Goal: Task Accomplishment & Management: Complete application form

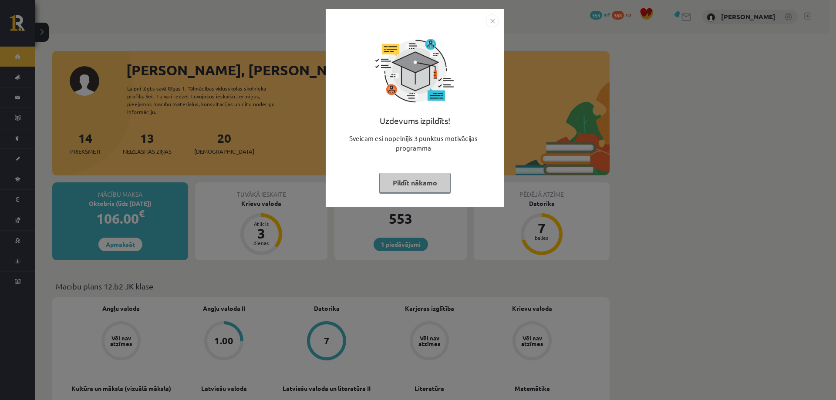
click at [488, 26] on img "Close" at bounding box center [492, 20] width 13 height 13
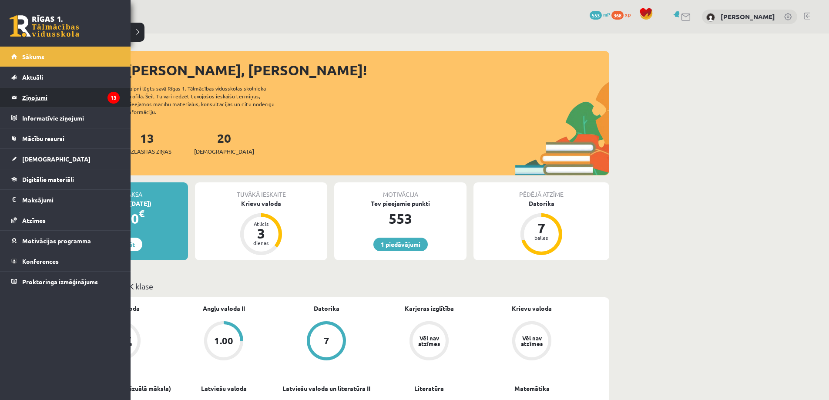
click at [94, 102] on legend "Ziņojumi 13" at bounding box center [70, 97] width 97 height 20
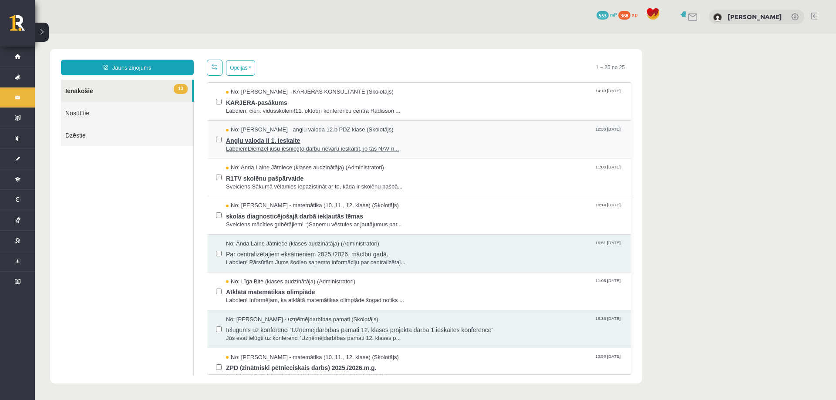
click at [429, 151] on span "Labdien!Diemžēl jūsu iesniegto darbu nevaru ieskaitīt, jo tas NAV n..." at bounding box center [424, 149] width 396 height 8
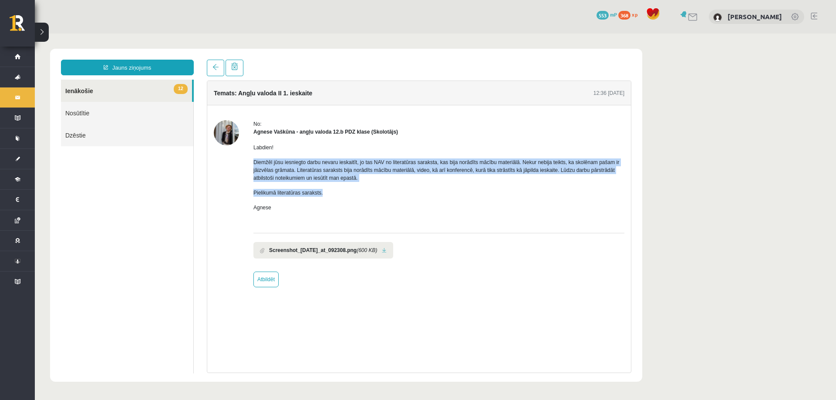
drag, startPoint x: 253, startPoint y: 159, endPoint x: 360, endPoint y: 183, distance: 109.2
click at [360, 183] on div "Labdien! Diemžēl jūsu iesniegto darbu nevaru ieskaitīt, jo tas NAV no literatūr…" at bounding box center [438, 181] width 371 height 91
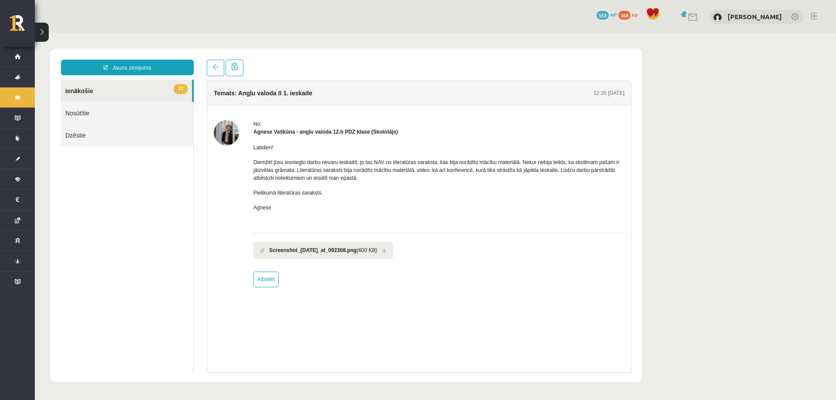
click at [333, 198] on div "Labdien! Diemžēl jūsu iesniegto darbu nevaru ieskaitīt, jo tas NAV no literatūr…" at bounding box center [438, 181] width 371 height 91
click at [310, 252] on b "Screenshot_2025-09-20_at_092308.png" at bounding box center [312, 250] width 87 height 8
click at [393, 251] on li "Screenshot_2025-09-20_at_092308.png (600 KB)" at bounding box center [323, 250] width 140 height 17
click at [386, 252] on link at bounding box center [384, 251] width 5 height 6
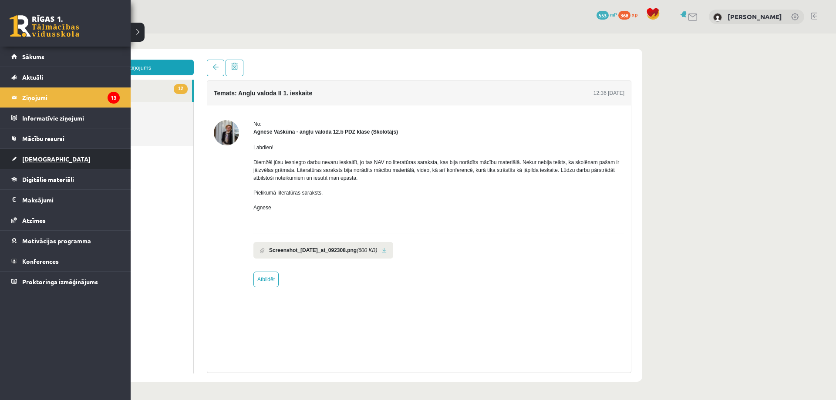
click at [55, 159] on link "[DEMOGRAPHIC_DATA]" at bounding box center [65, 159] width 108 height 20
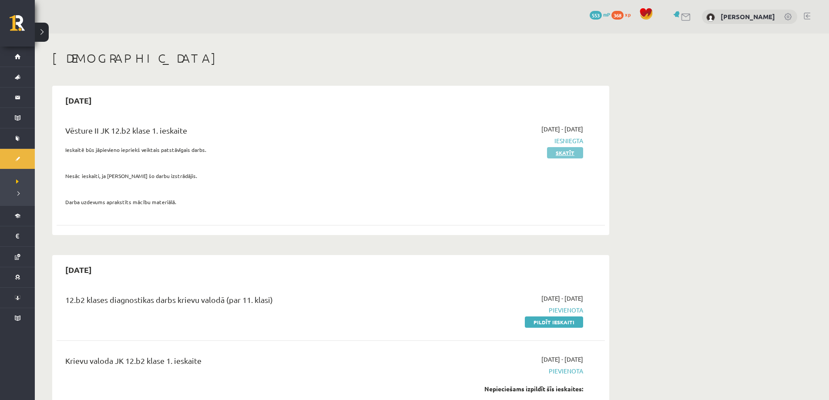
click at [568, 154] on link "Skatīt" at bounding box center [565, 152] width 36 height 11
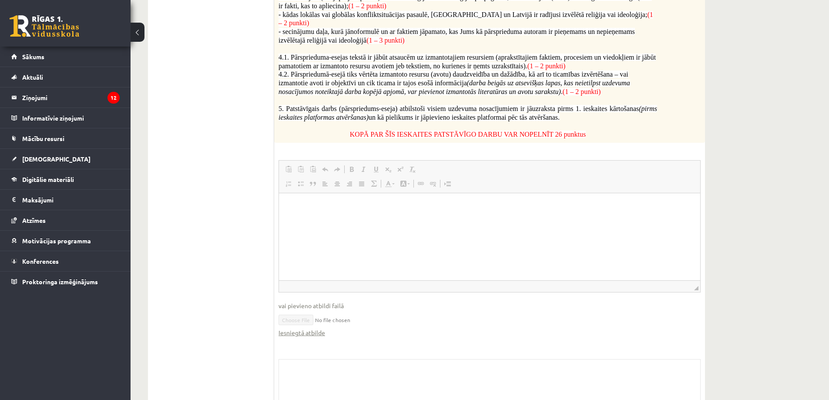
scroll to position [563, 0]
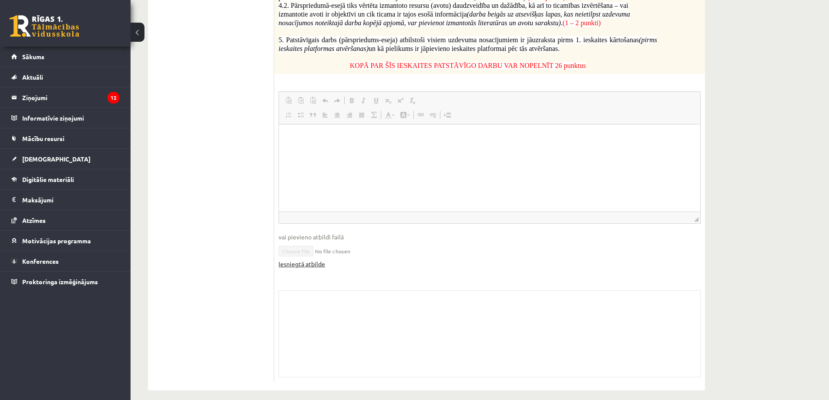
click at [304, 259] on link "Iesniegtā atbilde" at bounding box center [302, 263] width 47 height 9
click at [41, 158] on span "[DEMOGRAPHIC_DATA]" at bounding box center [56, 159] width 68 height 8
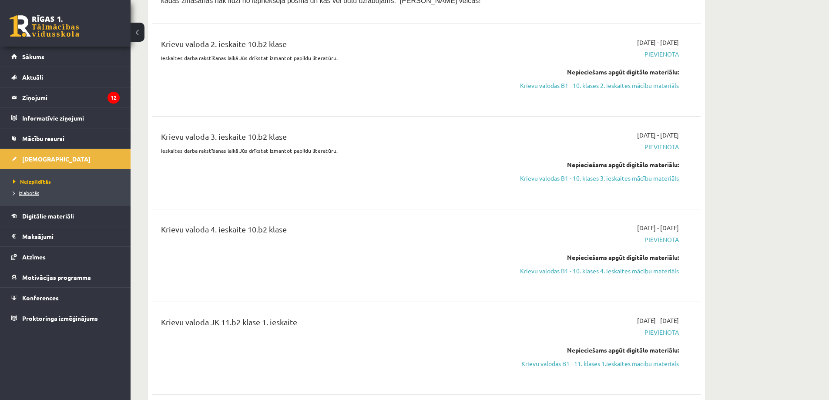
click at [30, 194] on span "Izlabotās" at bounding box center [26, 192] width 26 height 7
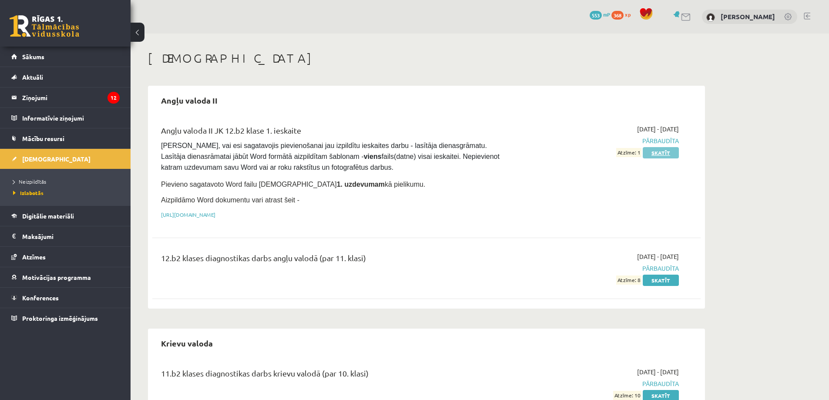
click at [660, 151] on link "Skatīt" at bounding box center [661, 152] width 36 height 11
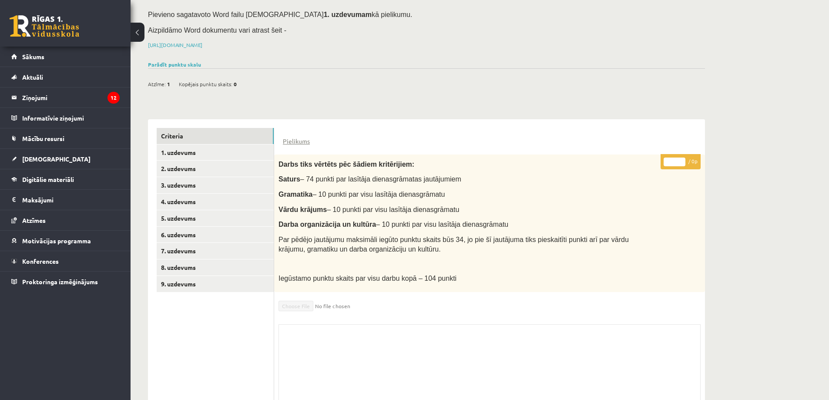
scroll to position [124, 0]
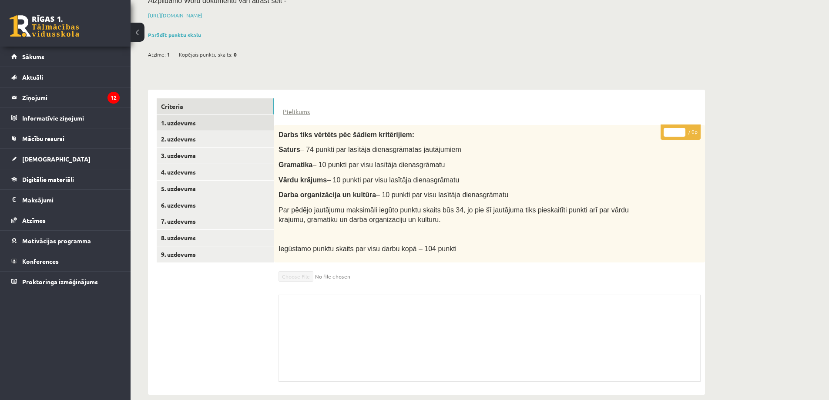
click at [191, 115] on link "1. uzdevums" at bounding box center [215, 123] width 117 height 16
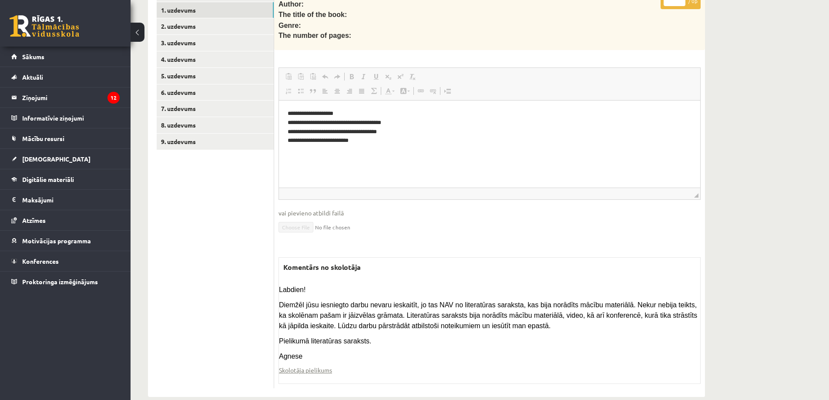
scroll to position [238, 0]
click at [72, 97] on legend "Ziņojumi 12" at bounding box center [70, 97] width 97 height 20
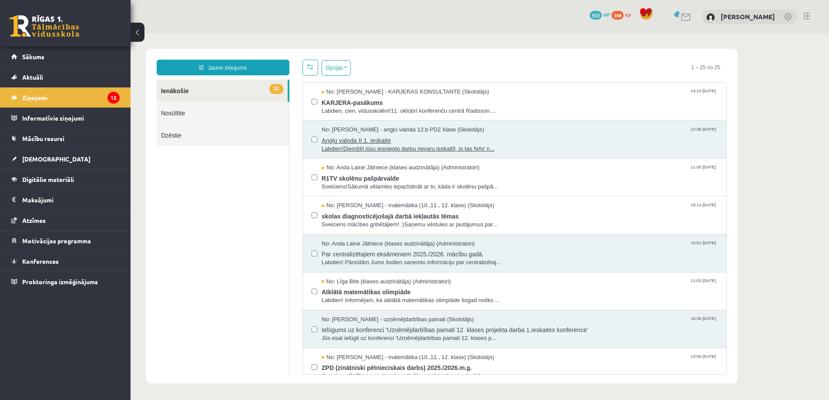
click at [477, 137] on span "Angļu valoda II 1. ieskaite" at bounding box center [520, 139] width 396 height 11
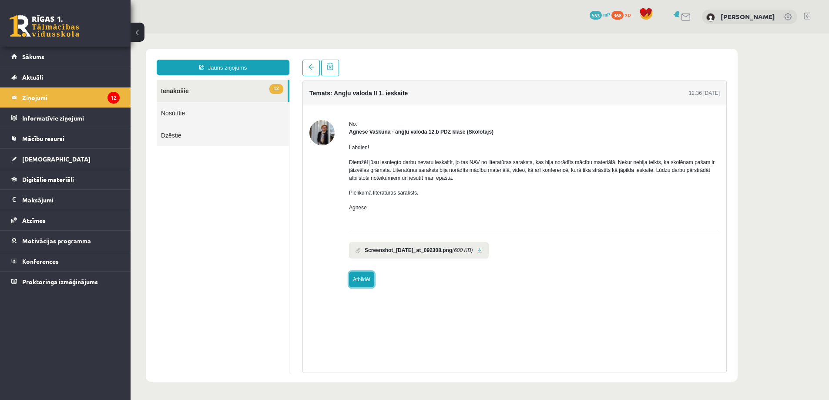
click at [365, 281] on link "Atbildēt" at bounding box center [361, 280] width 25 height 16
type input "**********"
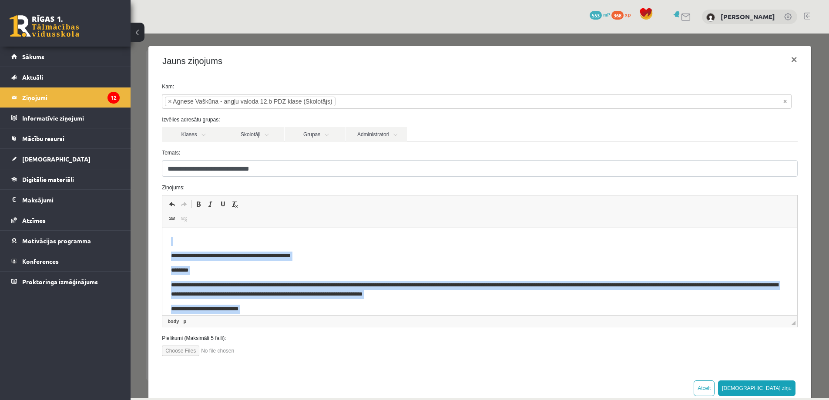
drag, startPoint x: 200, startPoint y: 300, endPoint x: 169, endPoint y: 232, distance: 75.0
click at [170, 237] on html "**********" at bounding box center [479, 282] width 635 height 109
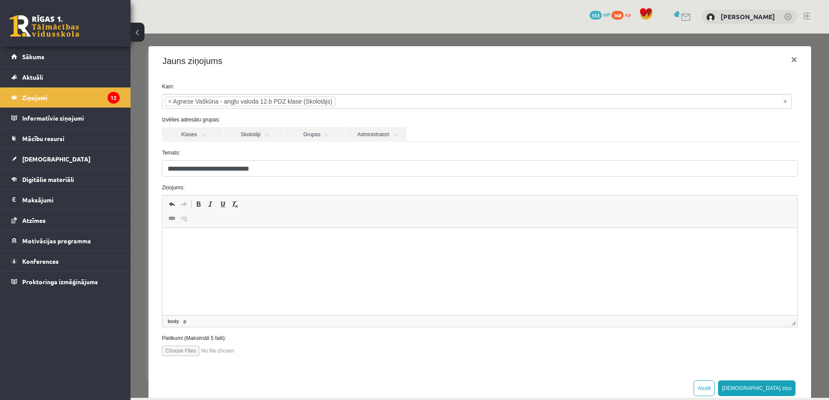
click at [188, 353] on input "file" at bounding box center [211, 351] width 99 height 10
type input "**********"
click at [211, 243] on p "Визуальный текстовый редактор, wiswyg-editor-47433876816300-1760345785-384" at bounding box center [480, 241] width 618 height 9
click at [239, 252] on html "**********" at bounding box center [479, 241] width 635 height 27
click at [192, 240] on p "**********" at bounding box center [476, 241] width 611 height 9
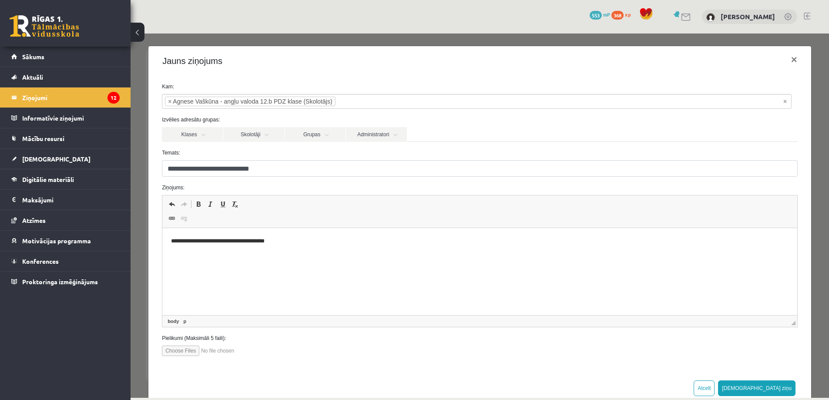
drag, startPoint x: 211, startPoint y: 240, endPoint x: 216, endPoint y: 243, distance: 5.8
click at [211, 240] on p "**********" at bounding box center [476, 241] width 611 height 9
click at [212, 237] on p "**********" at bounding box center [476, 241] width 611 height 9
drag, startPoint x: 242, startPoint y: 237, endPoint x: 282, endPoint y: 242, distance: 40.9
click at [246, 238] on p "**********" at bounding box center [476, 241] width 611 height 9
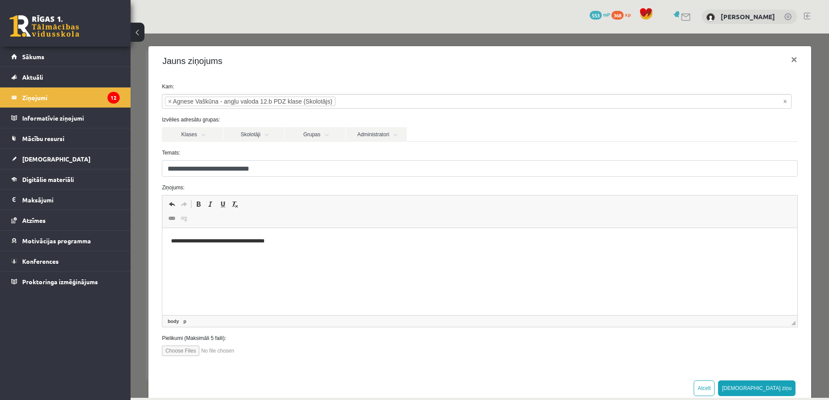
click at [283, 242] on p "**********" at bounding box center [476, 241] width 611 height 9
click at [195, 255] on html "**********" at bounding box center [479, 241] width 635 height 27
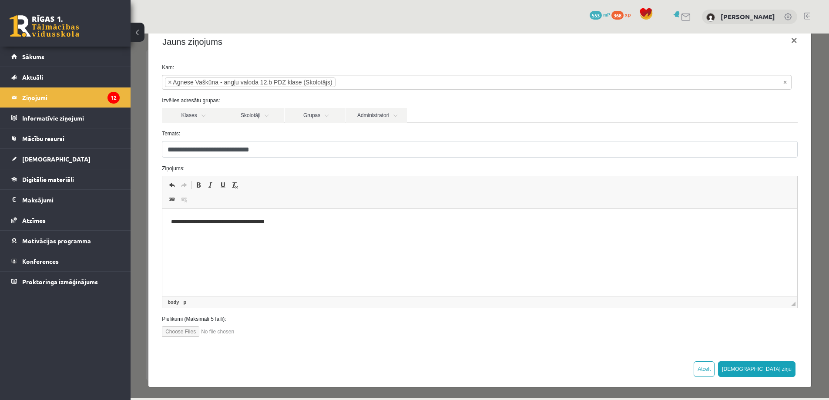
scroll to position [21, 0]
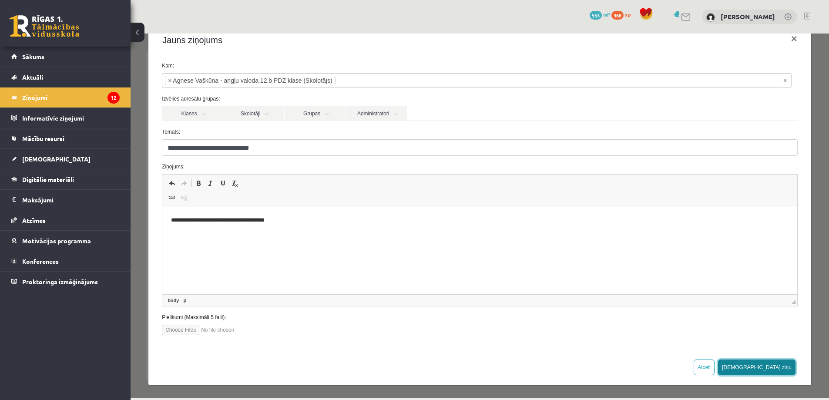
click at [781, 368] on button "Sūtīt ziņu" at bounding box center [756, 367] width 77 height 16
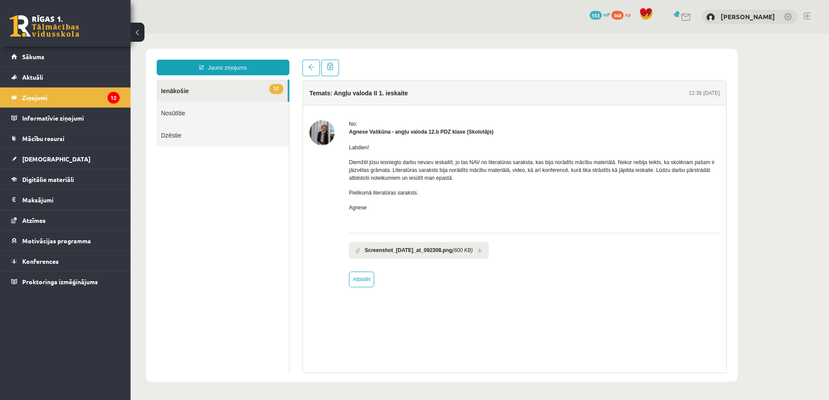
scroll to position [0, 0]
click at [185, 114] on link "Nosūtītie" at bounding box center [223, 113] width 132 height 22
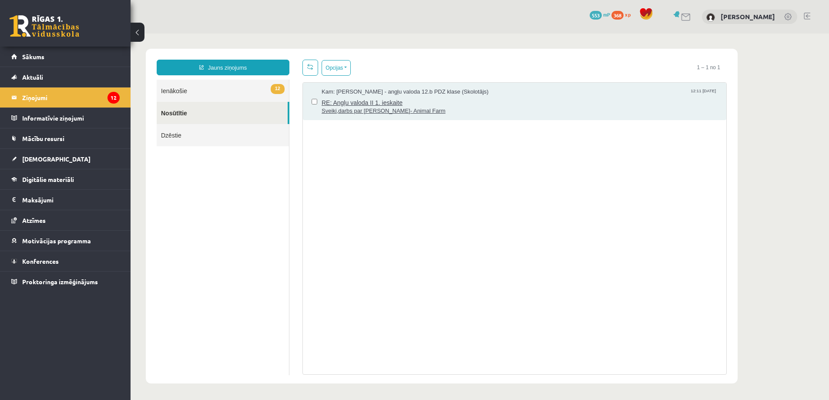
click at [470, 101] on span "RE: Angļu valoda II 1. ieskaite" at bounding box center [520, 101] width 396 height 11
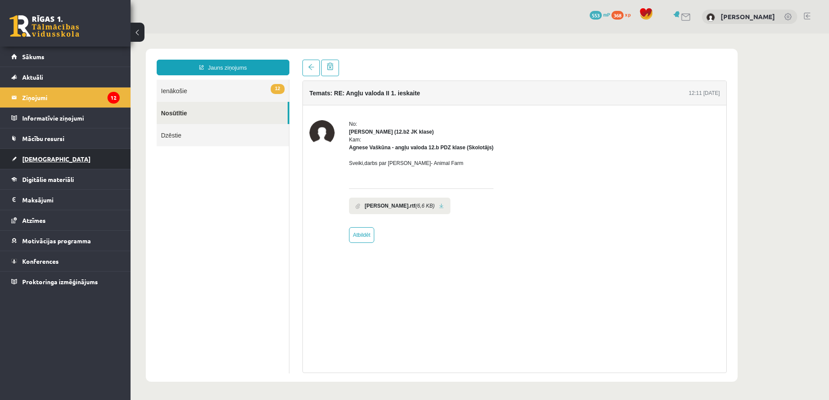
click at [50, 155] on link "[DEMOGRAPHIC_DATA]" at bounding box center [65, 159] width 108 height 20
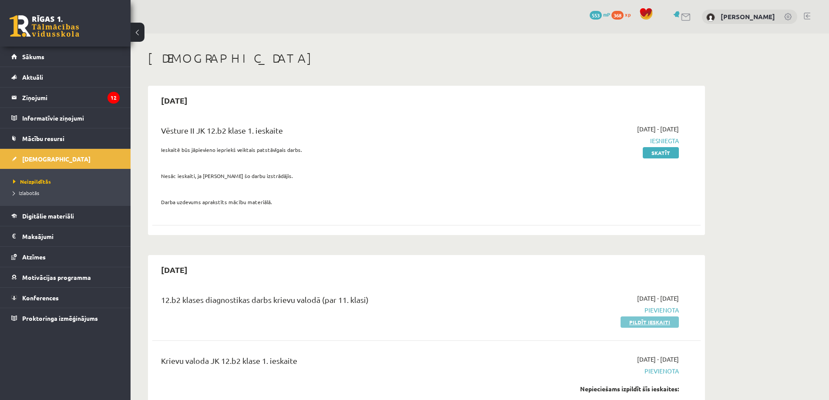
click at [646, 321] on link "Pildīt ieskaiti" at bounding box center [650, 321] width 58 height 11
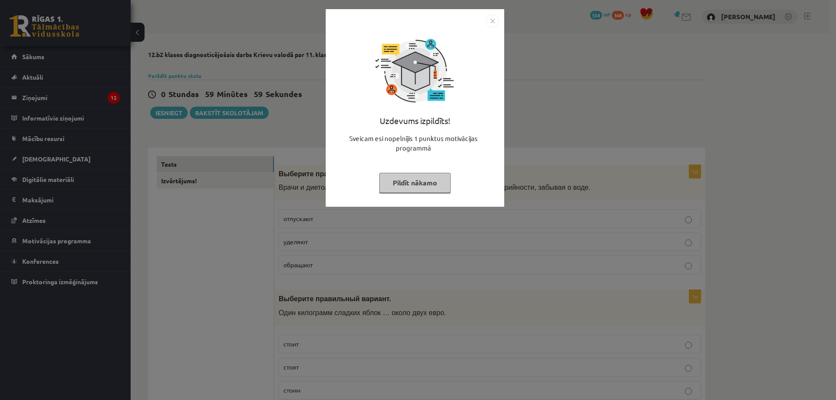
click at [491, 20] on img "Close" at bounding box center [492, 20] width 13 height 13
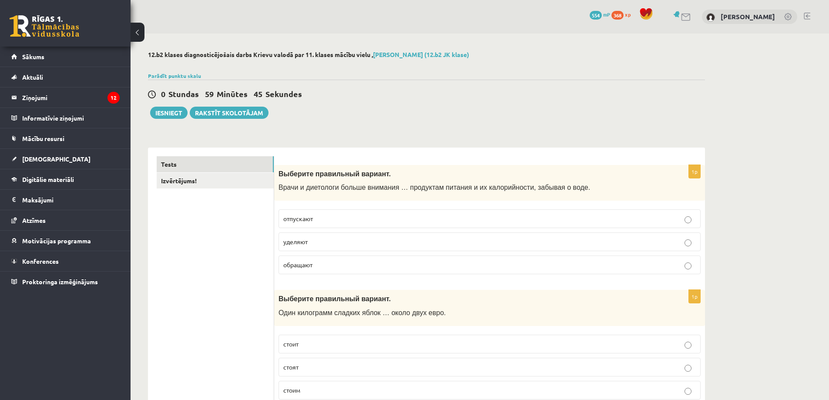
click at [313, 228] on label "отпускают" at bounding box center [490, 218] width 422 height 19
click at [695, 241] on p "уделяют" at bounding box center [489, 241] width 413 height 9
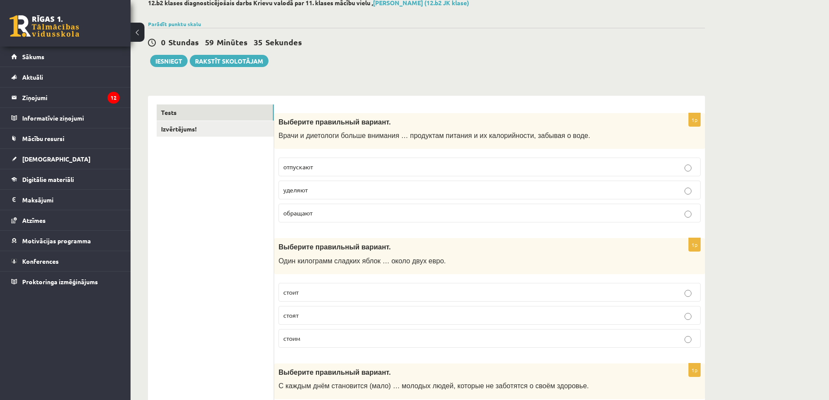
scroll to position [87, 0]
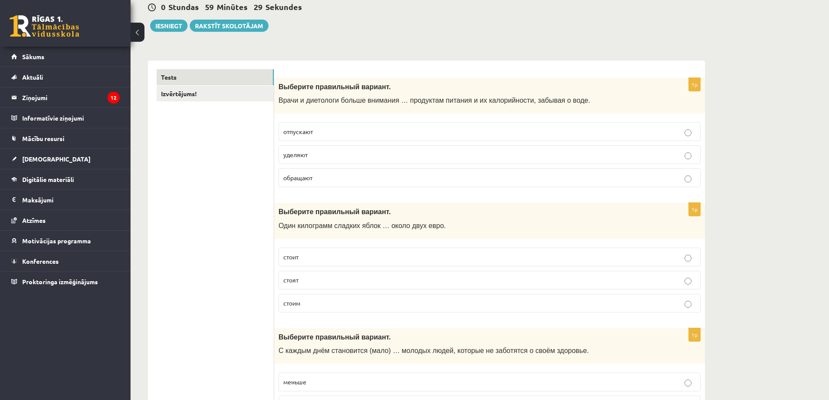
click at [314, 259] on p "стоит" at bounding box center [489, 256] width 413 height 9
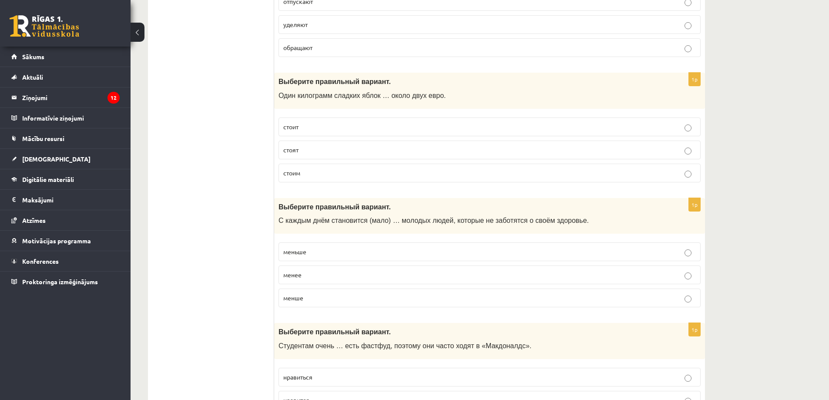
scroll to position [218, 0]
click at [342, 254] on p "меньше" at bounding box center [489, 251] width 413 height 9
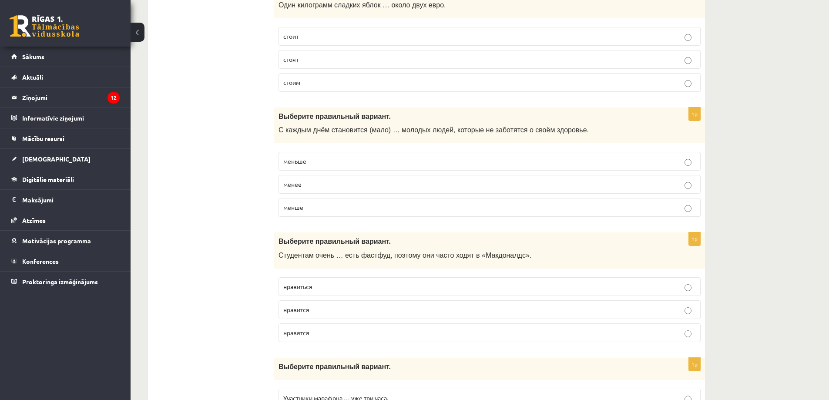
scroll to position [348, 0]
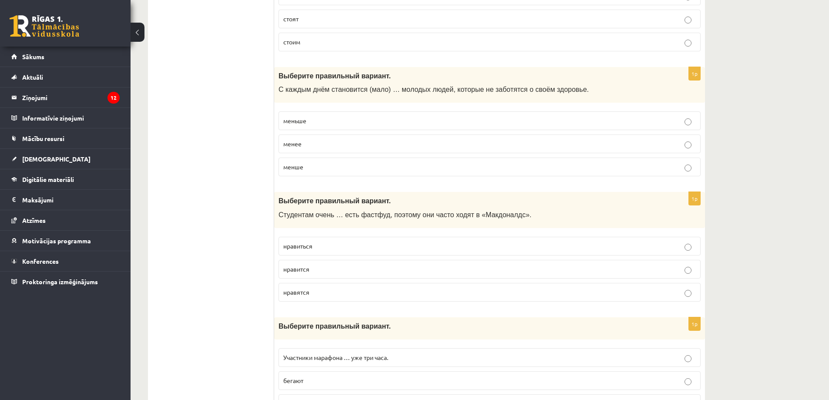
click at [319, 271] on p "нравится" at bounding box center [489, 269] width 413 height 9
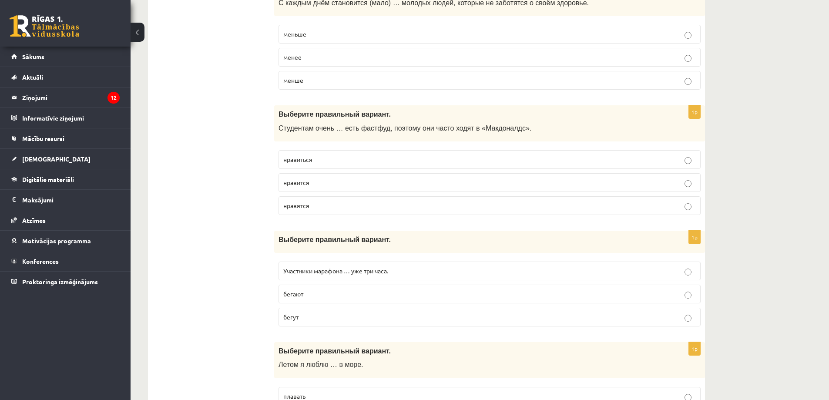
scroll to position [435, 0]
click at [466, 270] on p "Участники марафона … уже три часа." at bounding box center [489, 270] width 413 height 9
click at [396, 305] on fieldset "Участники марафона … уже три часа. бегают бегут" at bounding box center [490, 293] width 422 height 72
click at [407, 272] on p "Участники марафона … уже три часа." at bounding box center [489, 270] width 413 height 9
click at [401, 288] on label "бегают" at bounding box center [490, 293] width 422 height 19
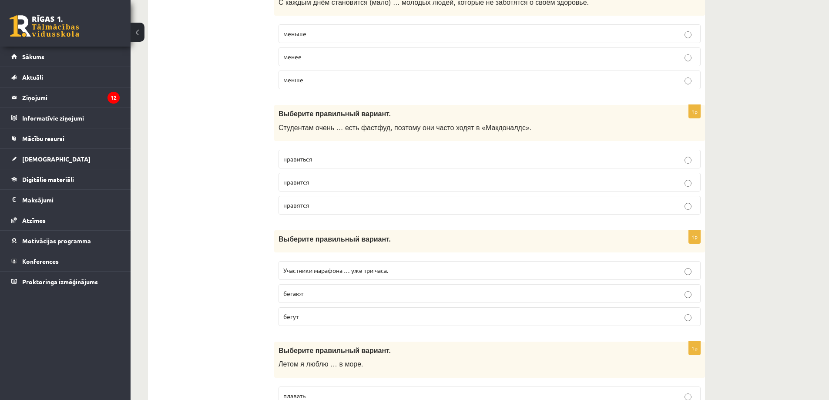
click at [406, 314] on p "бегут" at bounding box center [489, 316] width 413 height 9
click at [411, 285] on label "бегают" at bounding box center [490, 293] width 422 height 19
click at [414, 261] on fieldset "Участники марафона … уже три часа. бегают бегут" at bounding box center [490, 293] width 422 height 72
click at [413, 272] on p "Участники марафона … уже три часа." at bounding box center [489, 270] width 413 height 9
click at [337, 299] on label "бегают" at bounding box center [490, 293] width 422 height 19
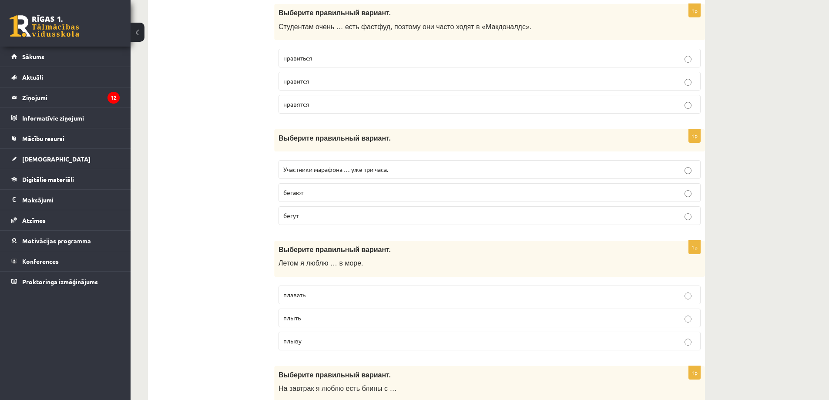
scroll to position [566, 0]
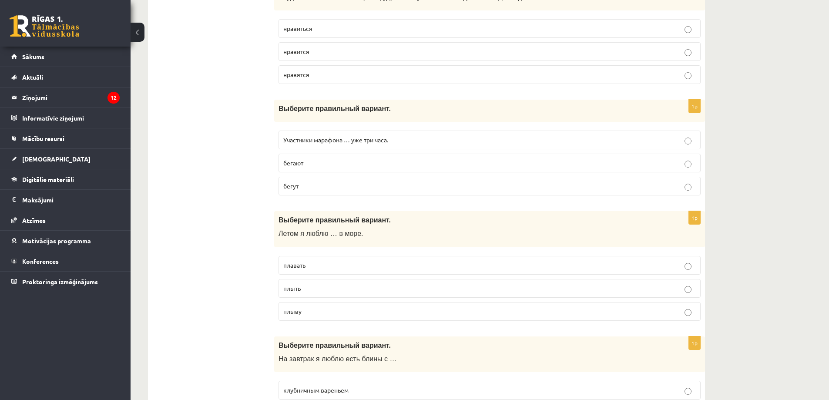
click at [327, 264] on p "плавать" at bounding box center [489, 265] width 413 height 9
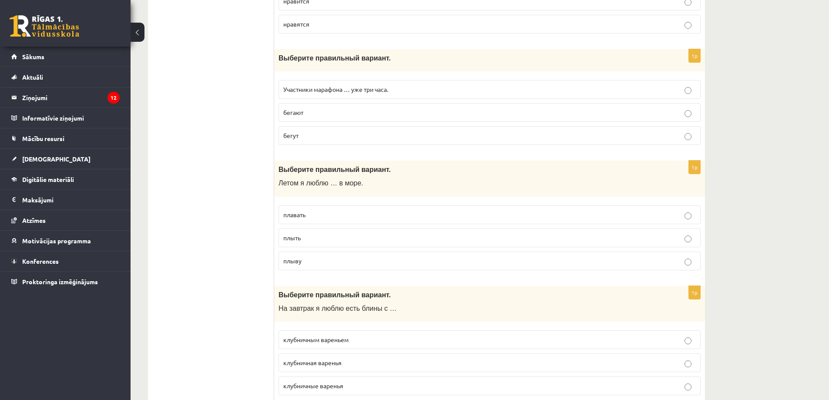
scroll to position [653, 0]
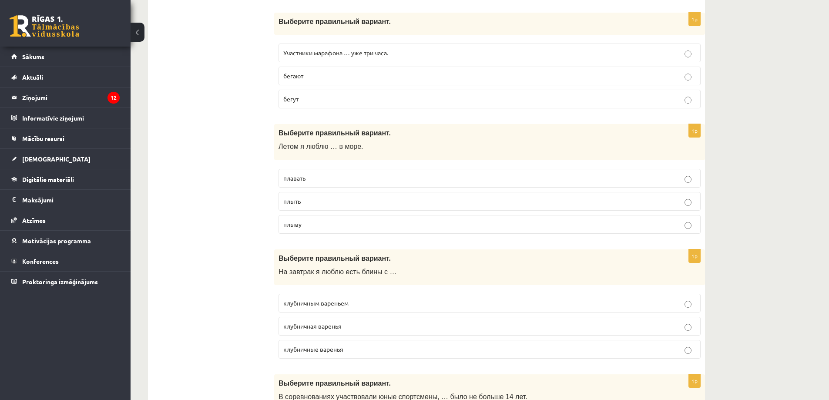
click at [369, 302] on p "клубничным вареньем" at bounding box center [489, 303] width 413 height 9
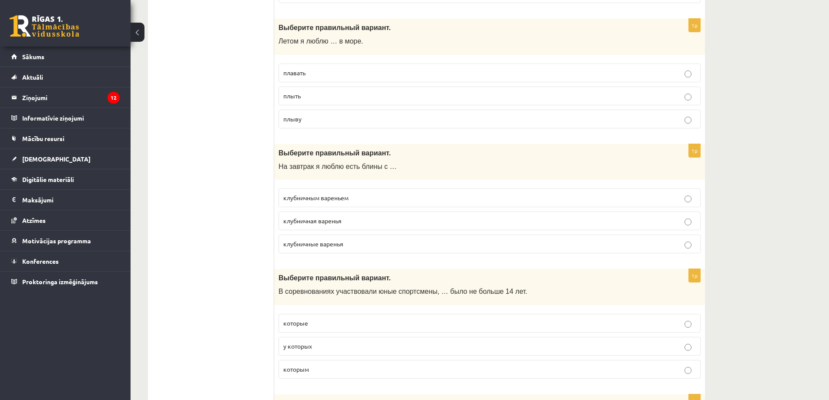
scroll to position [783, 0]
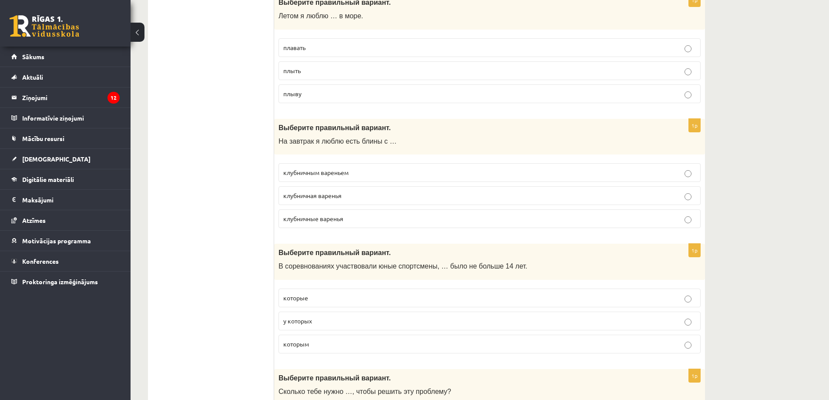
click at [316, 340] on p "которым" at bounding box center [489, 343] width 413 height 9
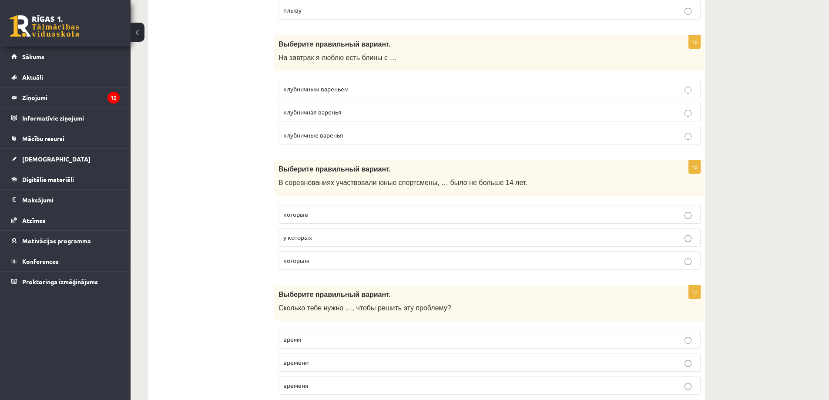
scroll to position [870, 0]
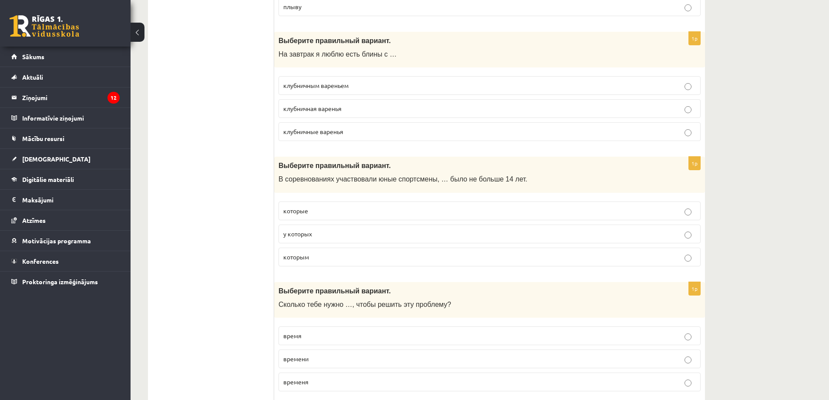
click at [340, 363] on p "времени" at bounding box center [489, 358] width 413 height 9
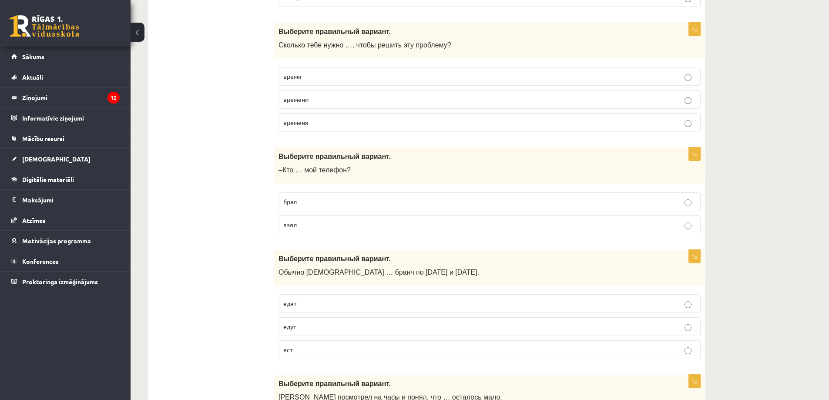
scroll to position [1131, 0]
click at [319, 229] on label "взял" at bounding box center [490, 223] width 422 height 19
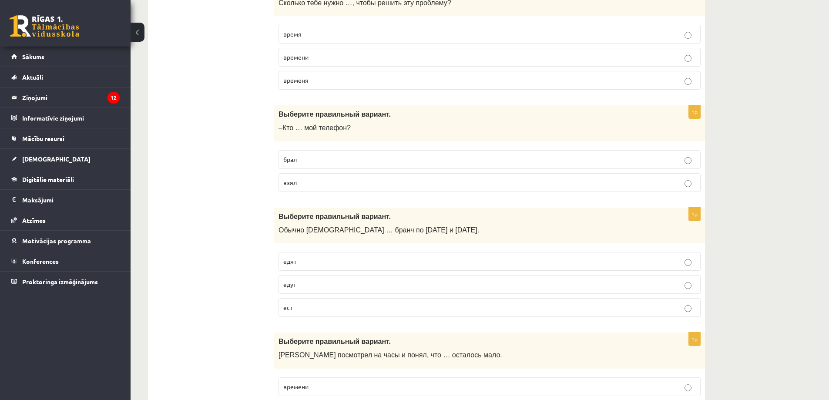
scroll to position [1175, 0]
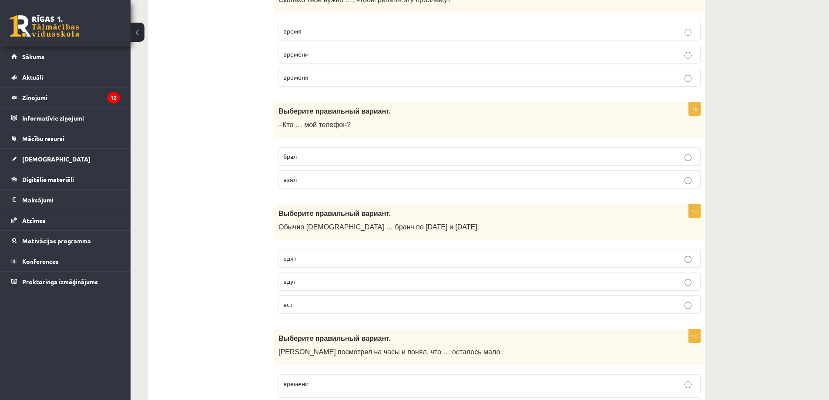
click at [321, 259] on p "едят" at bounding box center [489, 258] width 413 height 9
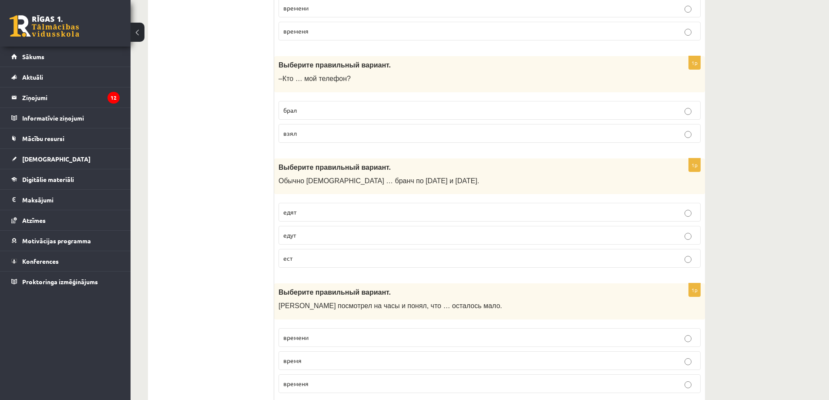
scroll to position [1262, 0]
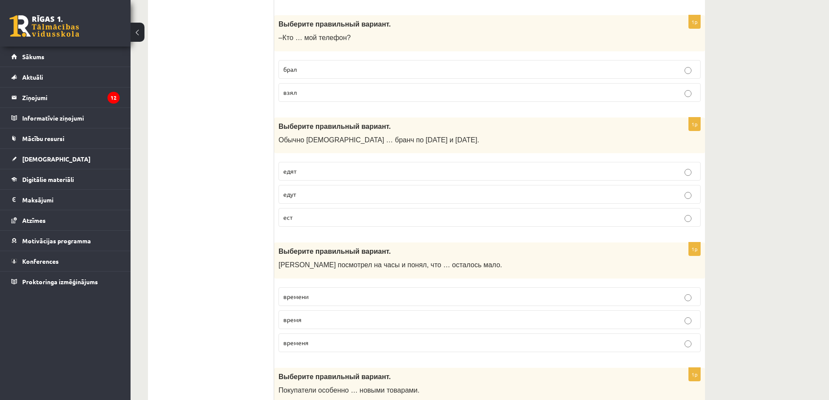
click at [365, 288] on label "времени" at bounding box center [490, 296] width 422 height 19
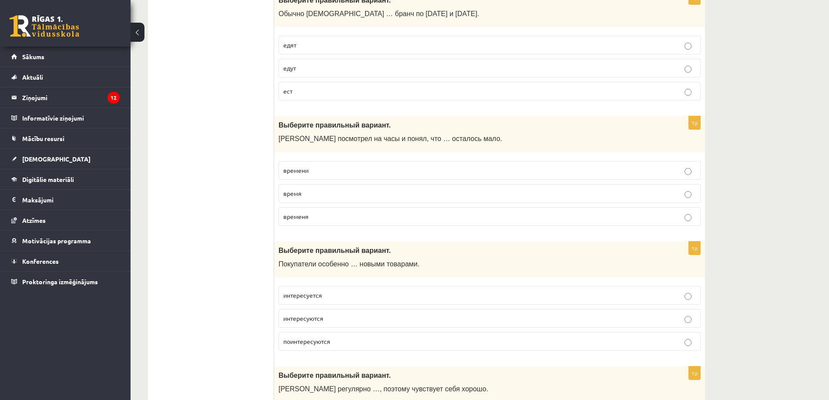
scroll to position [1393, 0]
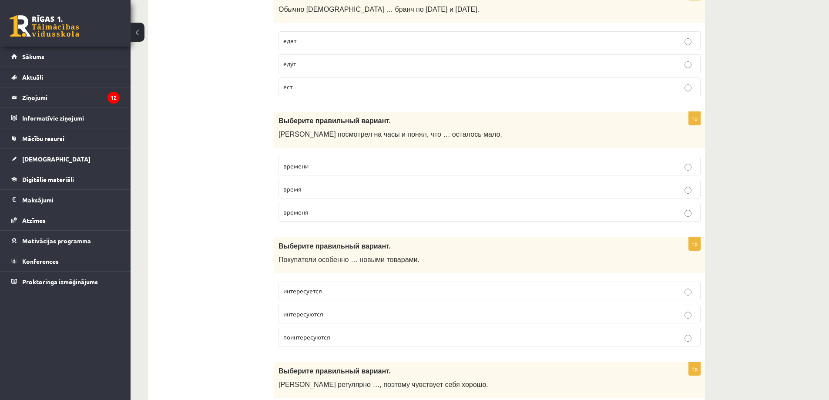
click at [348, 317] on p "интересуются" at bounding box center [489, 313] width 413 height 9
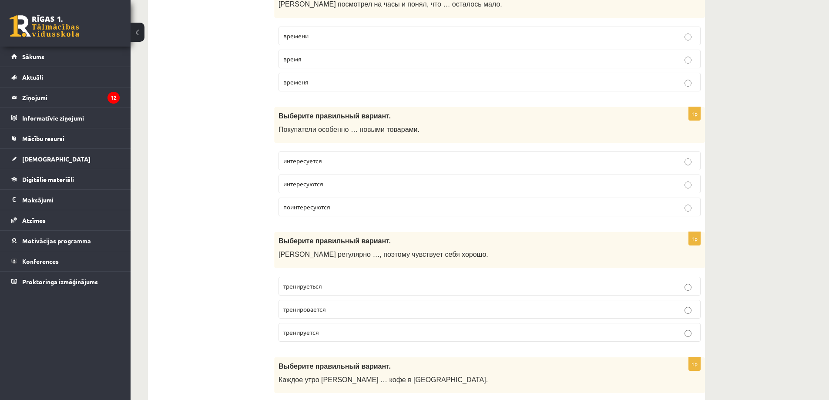
scroll to position [1523, 0]
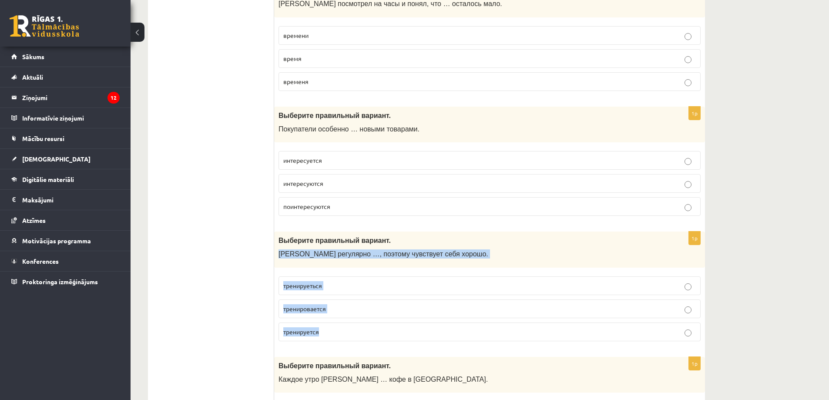
drag, startPoint x: 279, startPoint y: 255, endPoint x: 333, endPoint y: 342, distance: 102.2
click at [333, 342] on div "1p Выберите правильный вариант. Марис регулярно …, поэтому чувствует себя хорош…" at bounding box center [489, 290] width 431 height 117
copy div "Марис регулярно …, поэтому чувствует себя хорошо. тренируеться тренировается тр…"
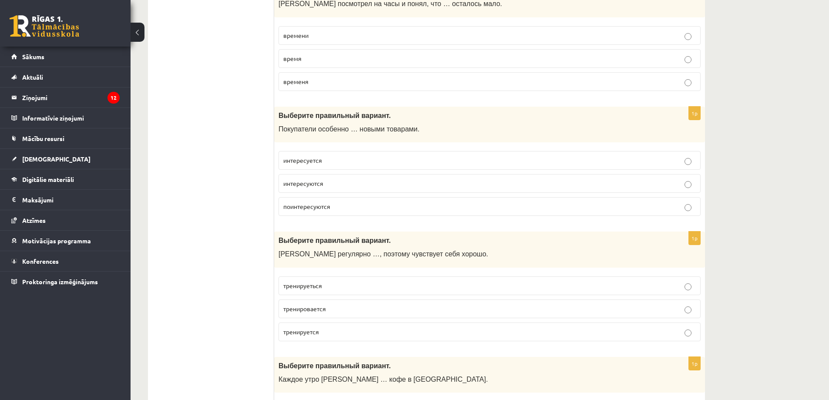
drag, startPoint x: 214, startPoint y: 321, endPoint x: 238, endPoint y: 321, distance: 24.8
click at [690, 329] on p "тренируется" at bounding box center [489, 331] width 413 height 9
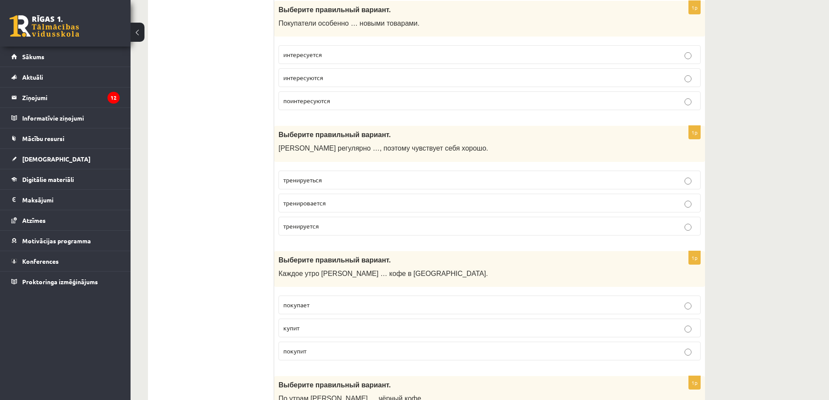
scroll to position [1697, 0]
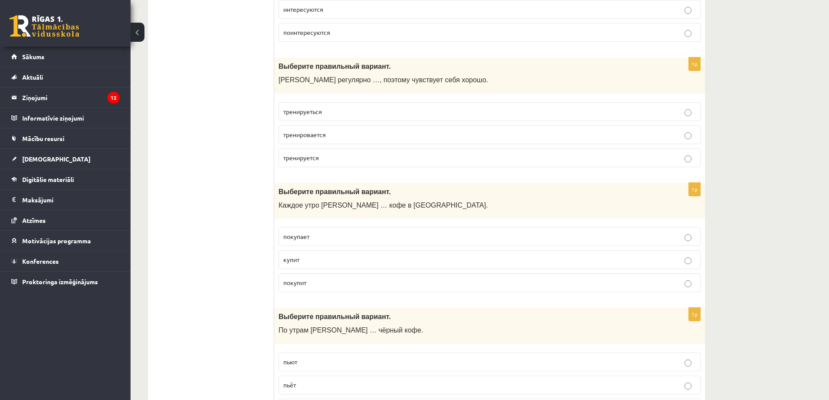
click at [328, 236] on p "покупает" at bounding box center [489, 236] width 413 height 9
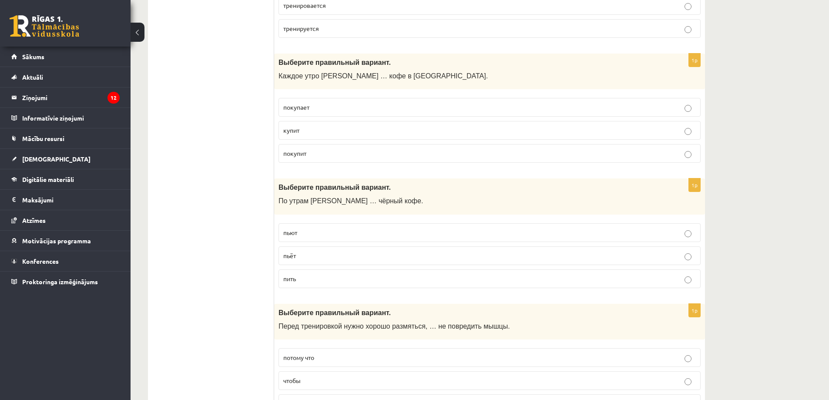
scroll to position [1828, 0]
click at [356, 256] on p "пьёт" at bounding box center [489, 254] width 413 height 9
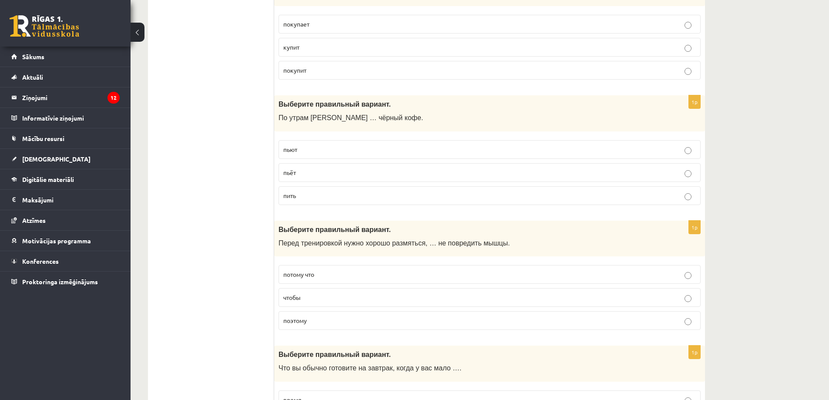
scroll to position [1915, 0]
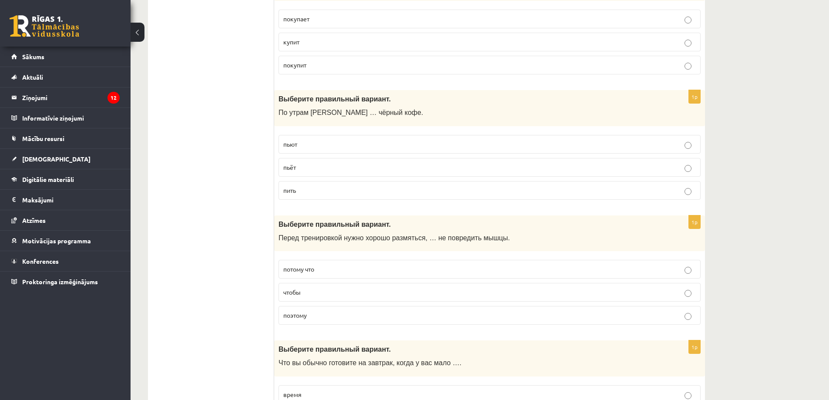
click at [337, 288] on label "чтобы" at bounding box center [490, 292] width 422 height 19
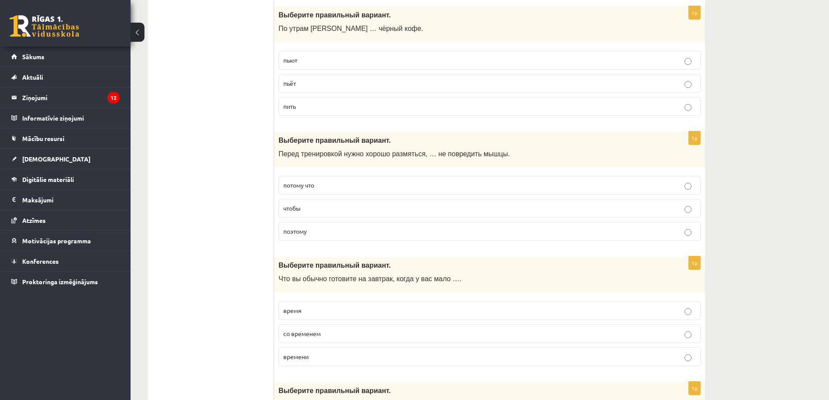
scroll to position [2002, 0]
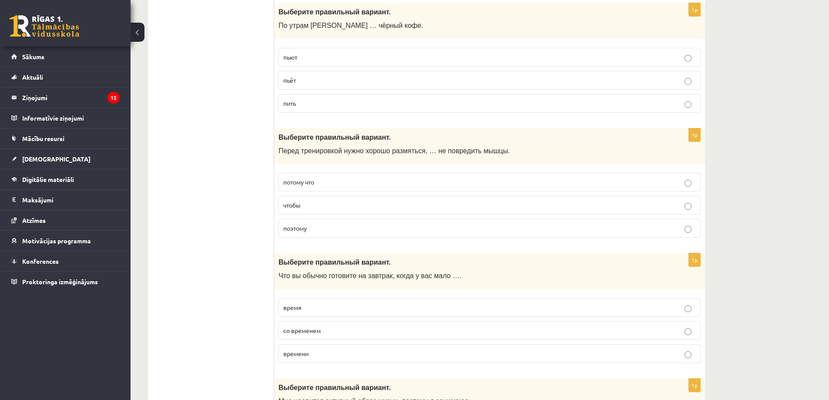
click at [349, 350] on p "времени" at bounding box center [489, 353] width 413 height 9
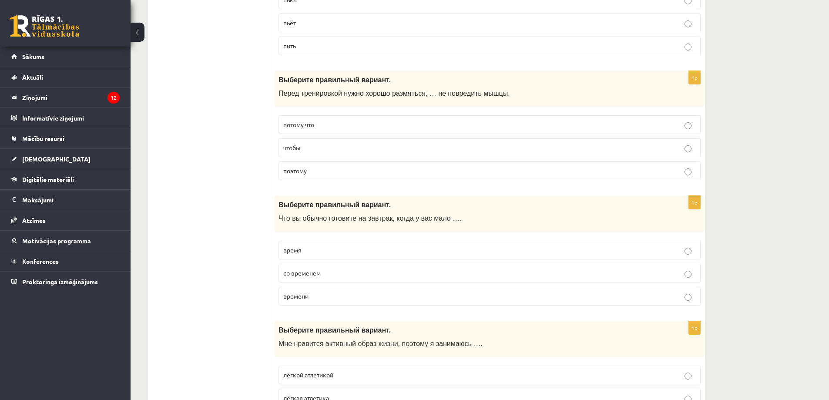
scroll to position [2089, 0]
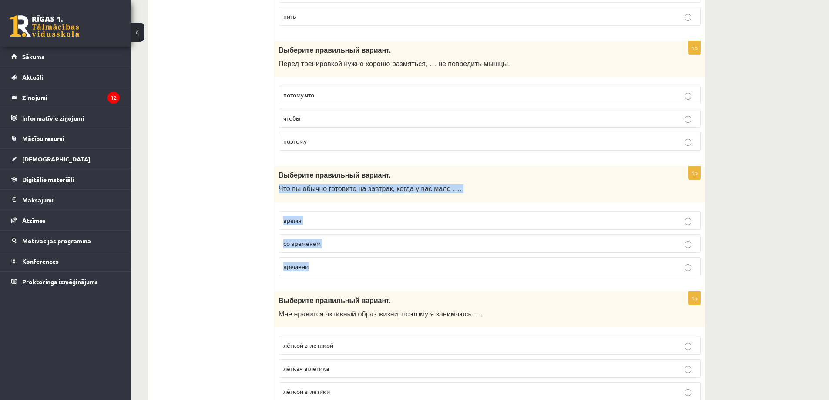
drag, startPoint x: 278, startPoint y: 187, endPoint x: 312, endPoint y: 273, distance: 92.9
click at [312, 273] on div "1p Выберите правильный вариант. Что вы обычно готовите на завтрак, когда у вас …" at bounding box center [489, 224] width 431 height 117
copy div "Что вы обычно готовите на завтрак, когда у вас мало …. время со временем времени"
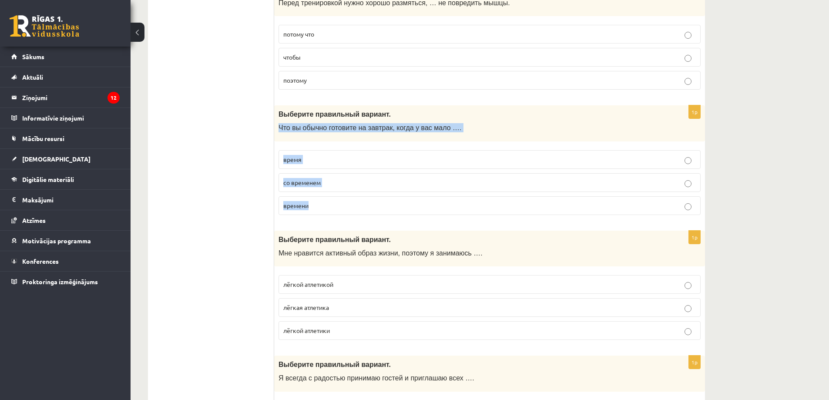
scroll to position [2176, 0]
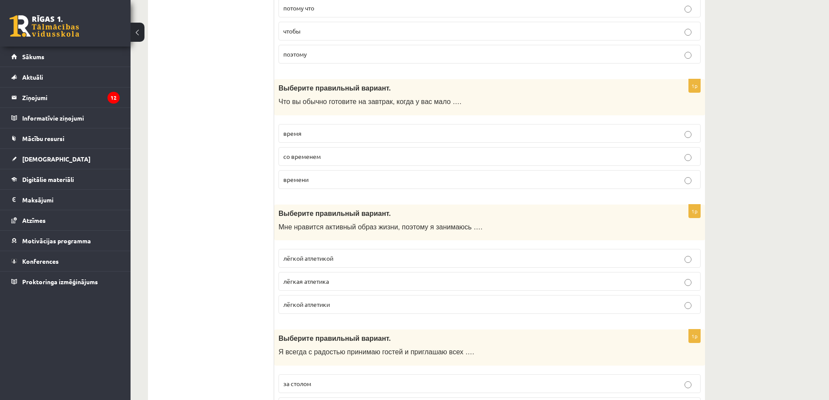
click at [357, 262] on p "лёгкой атлетикой" at bounding box center [489, 258] width 413 height 9
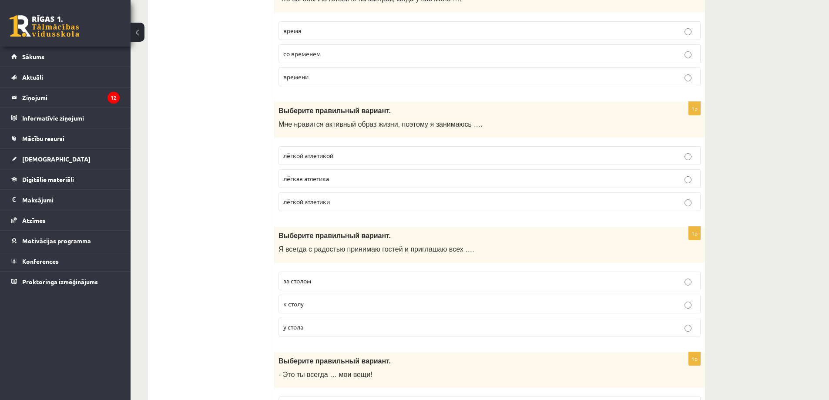
scroll to position [2306, 0]
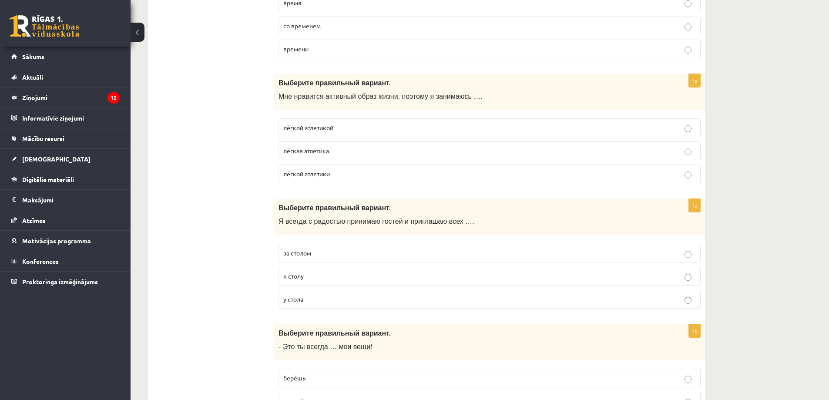
click at [322, 254] on p "за столом" at bounding box center [489, 252] width 413 height 9
click at [323, 282] on label "к столу" at bounding box center [490, 276] width 422 height 19
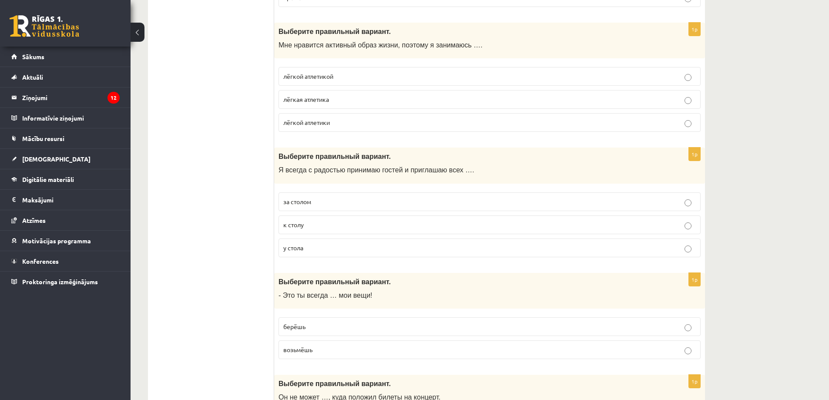
scroll to position [2394, 0]
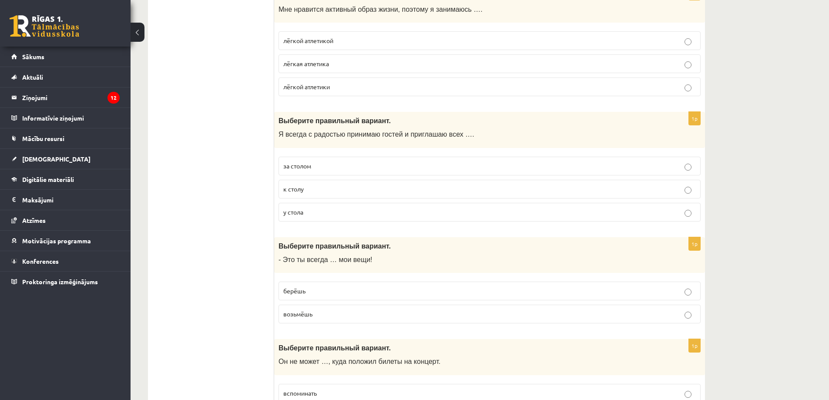
click at [348, 294] on p "берёшь" at bounding box center [489, 290] width 413 height 9
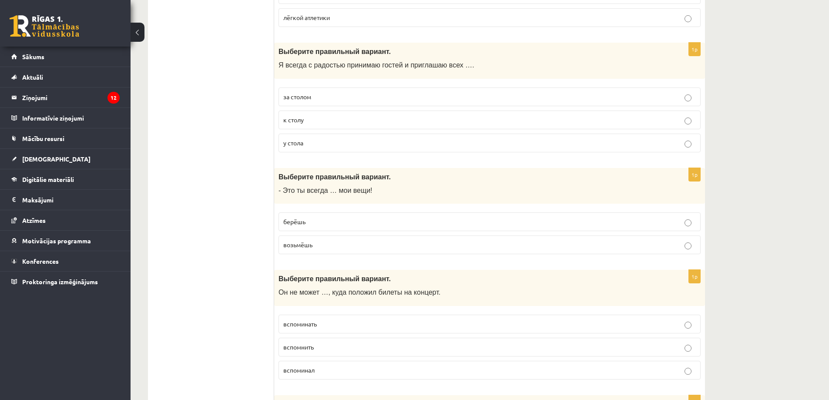
scroll to position [2481, 0]
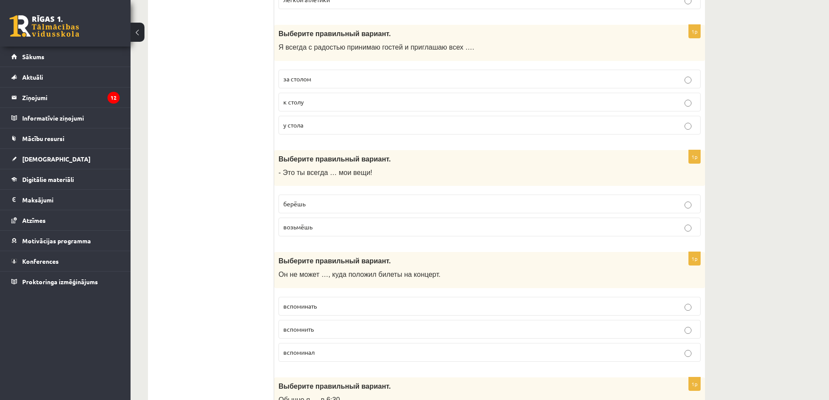
click at [346, 328] on p "вспомнить" at bounding box center [489, 329] width 413 height 9
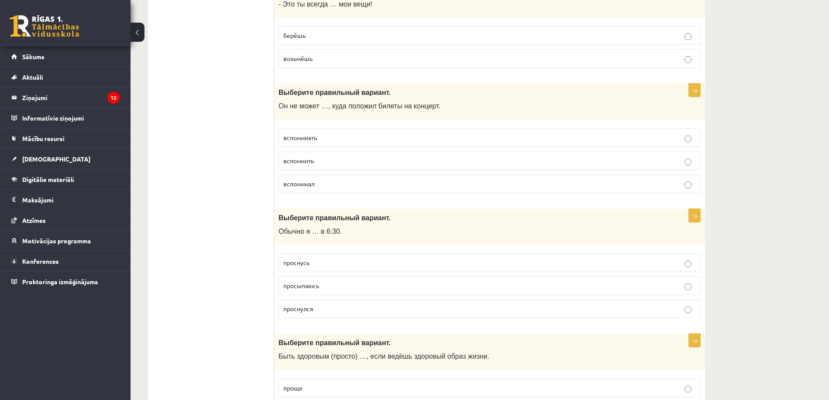
scroll to position [2655, 0]
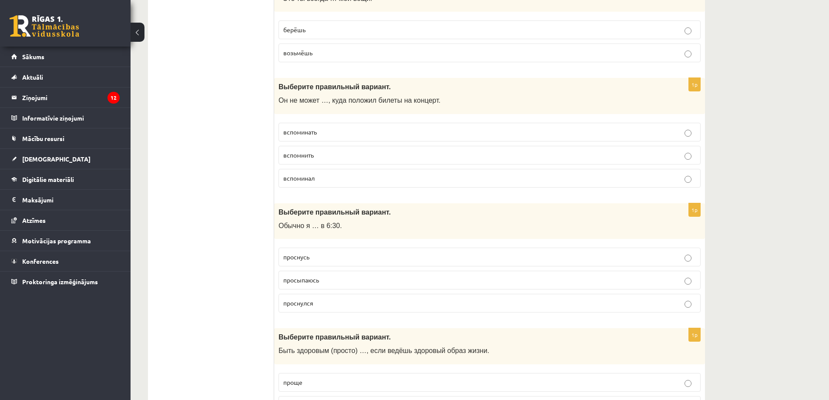
click at [333, 283] on p "просыпаюсь" at bounding box center [489, 279] width 413 height 9
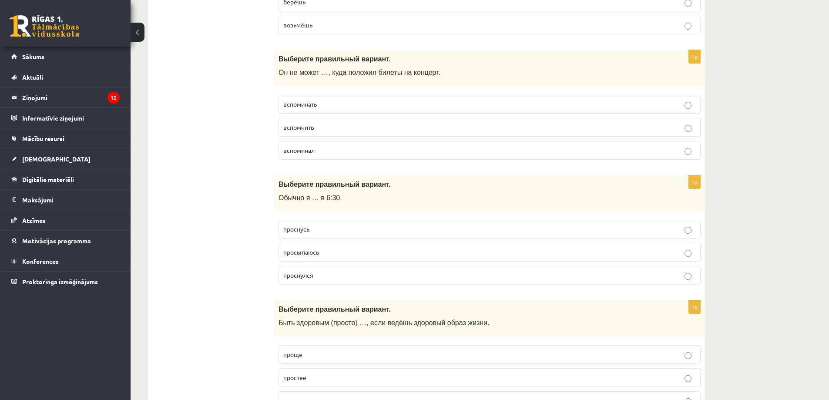
scroll to position [2829, 0]
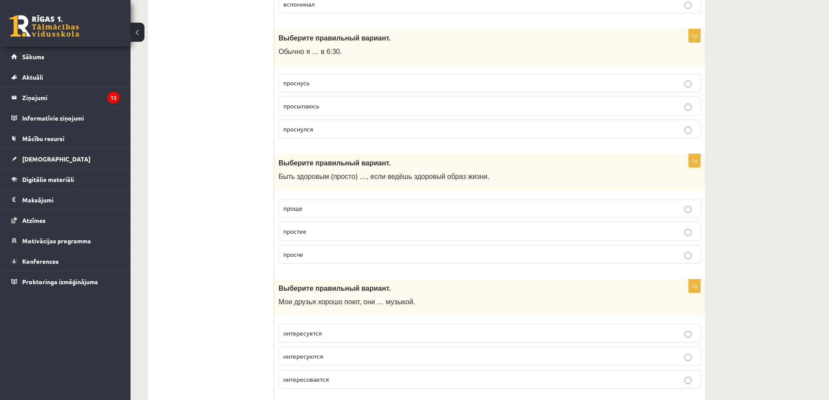
click at [350, 201] on label "проще" at bounding box center [490, 208] width 422 height 19
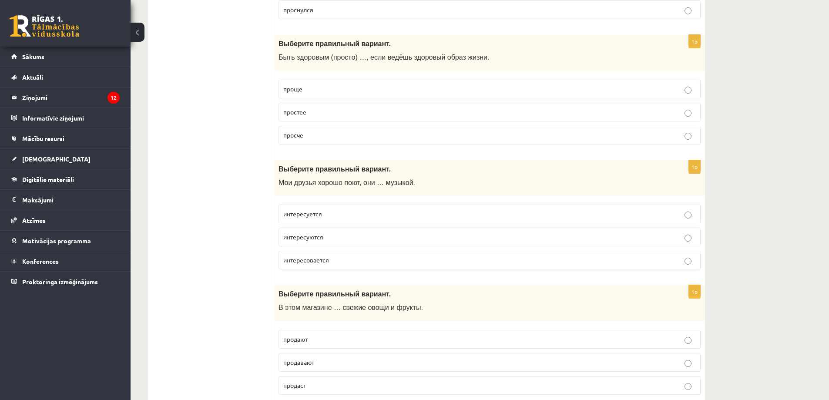
scroll to position [2959, 0]
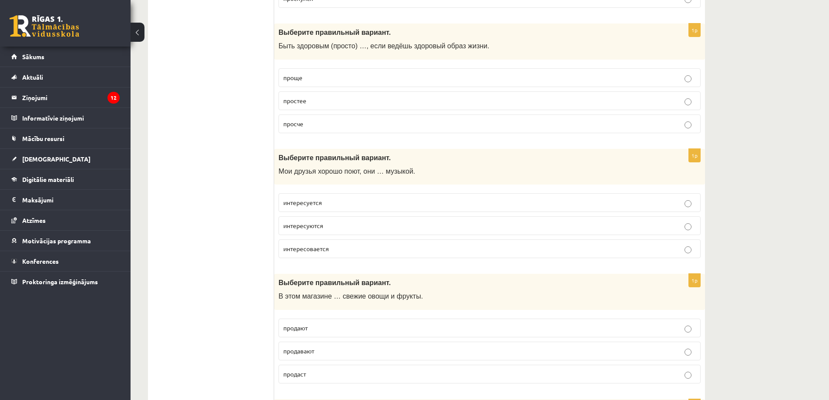
click at [373, 225] on p "интересуются" at bounding box center [489, 225] width 413 height 9
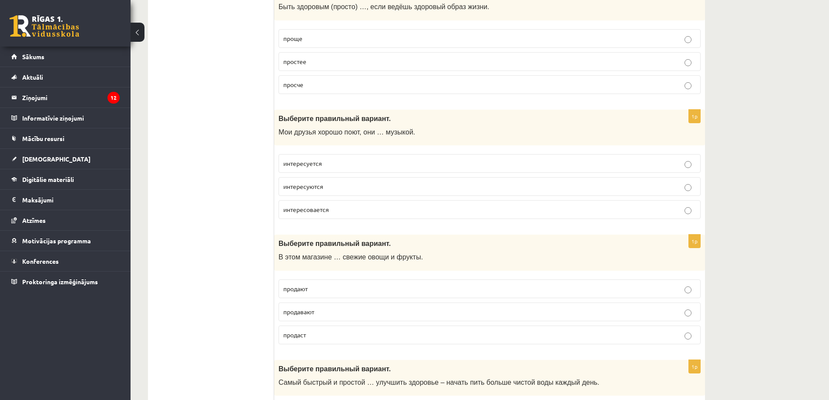
scroll to position [3003, 0]
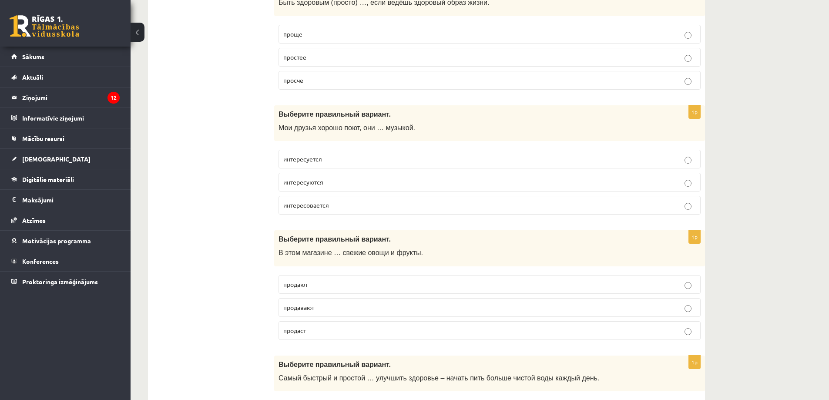
click at [325, 282] on p "продают" at bounding box center [489, 284] width 413 height 9
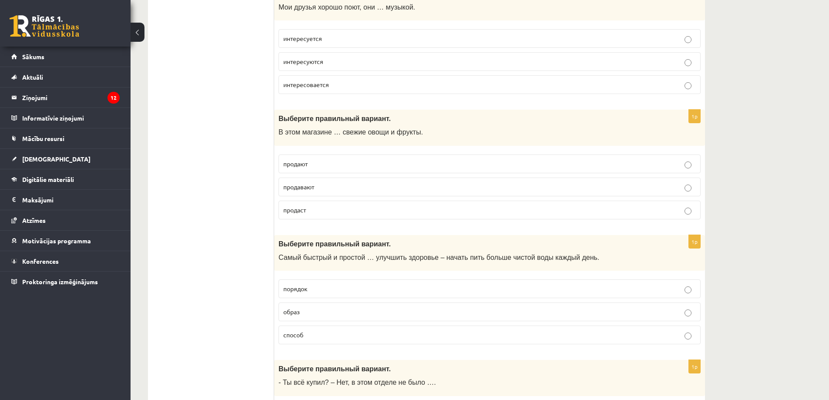
scroll to position [3133, 0]
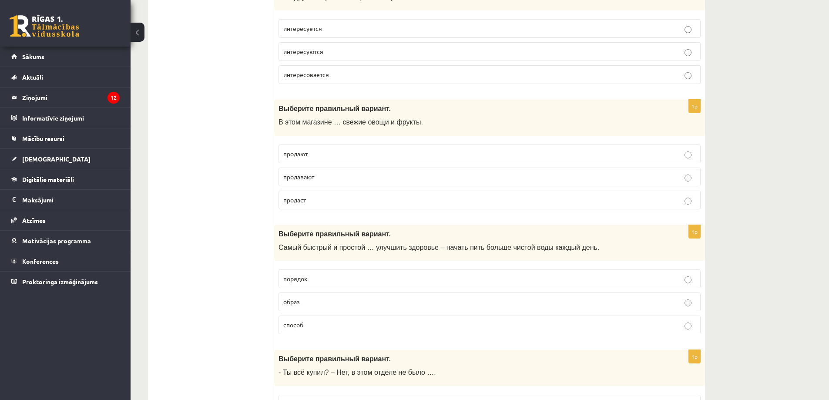
click at [314, 330] on label "способ" at bounding box center [490, 325] width 422 height 19
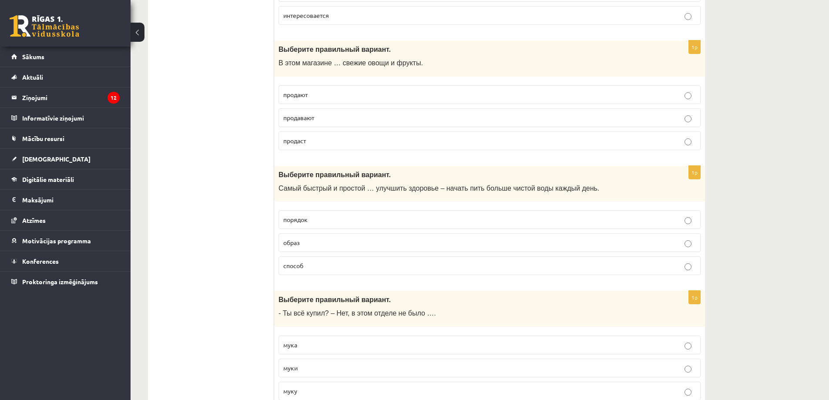
scroll to position [3220, 0]
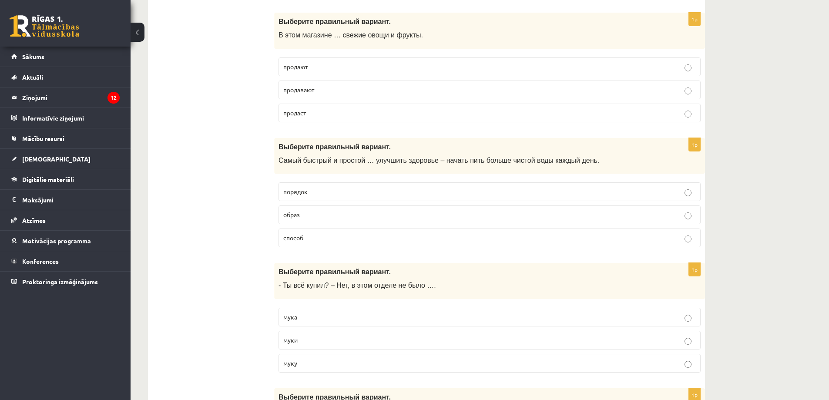
click at [307, 341] on p "муки" at bounding box center [489, 340] width 413 height 9
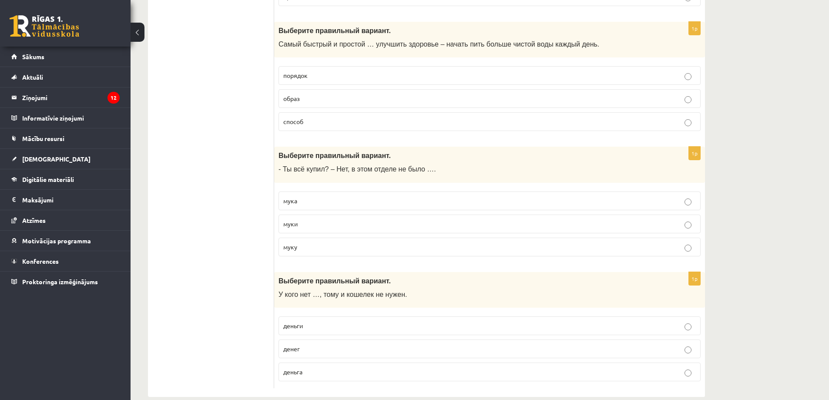
scroll to position [3351, 0]
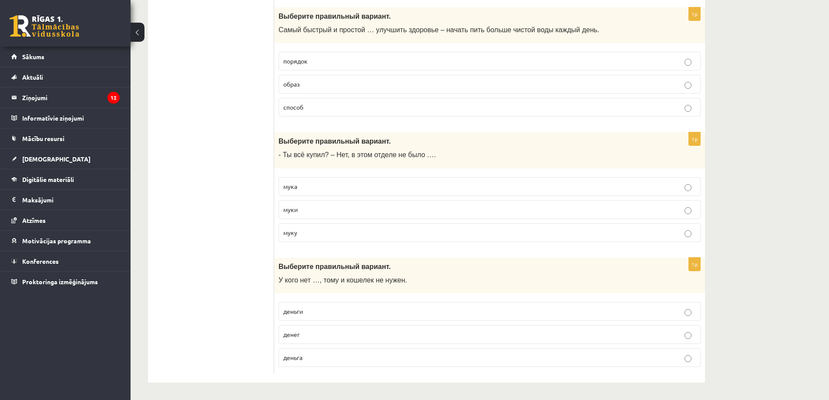
click at [309, 337] on p "денег" at bounding box center [489, 334] width 413 height 9
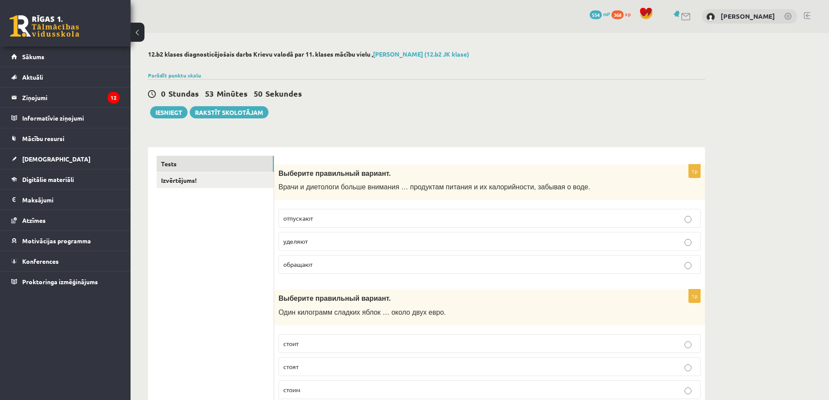
scroll to position [0, 0]
click at [165, 112] on button "Iesniegt" at bounding box center [168, 113] width 37 height 12
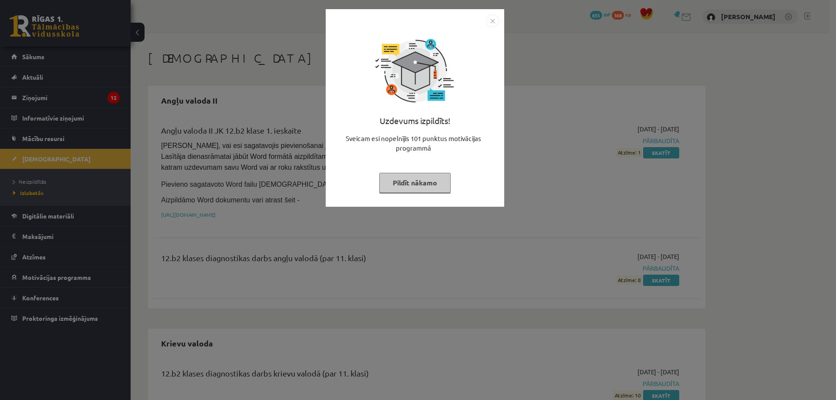
click at [493, 19] on img "Close" at bounding box center [492, 20] width 13 height 13
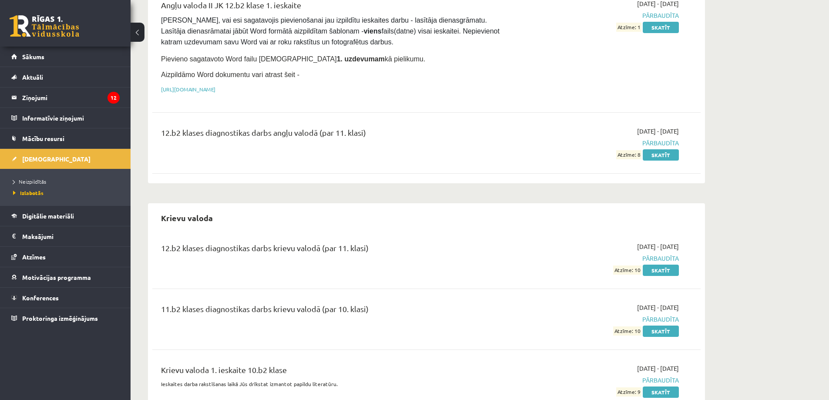
scroll to position [131, 0]
